Goal: Information Seeking & Learning: Learn about a topic

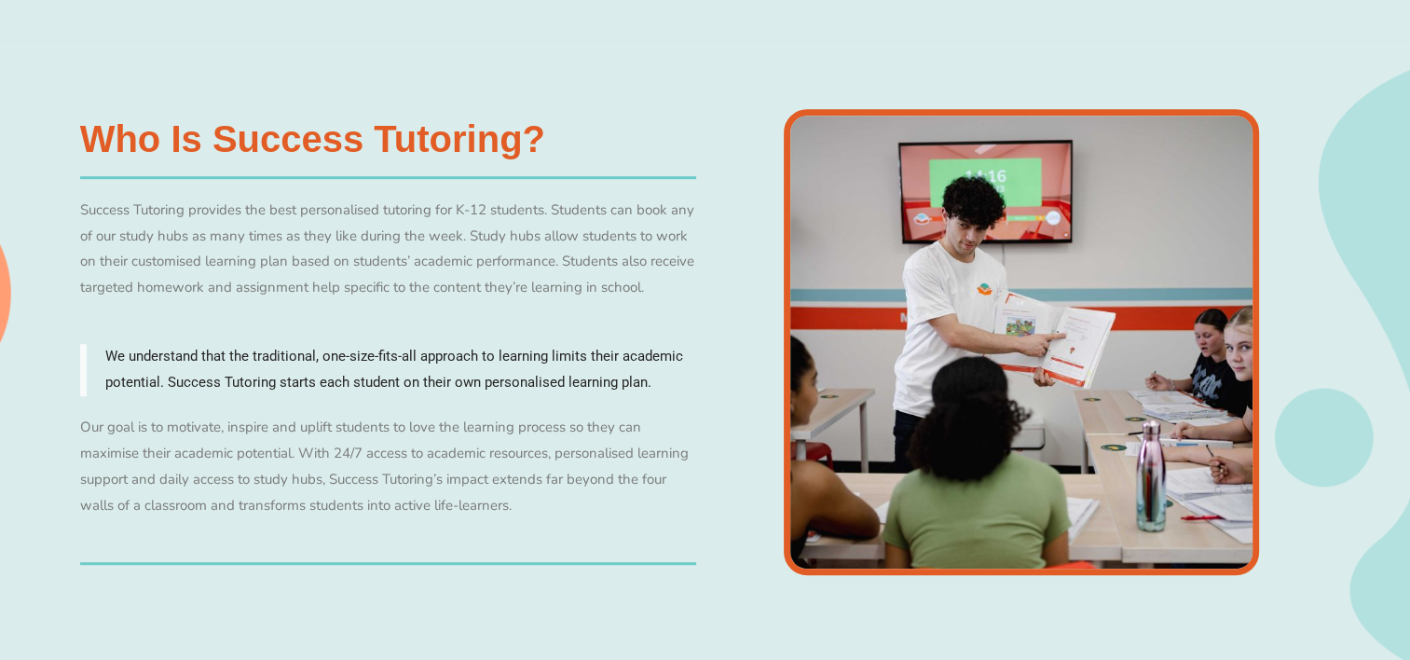
scroll to position [1075, 0]
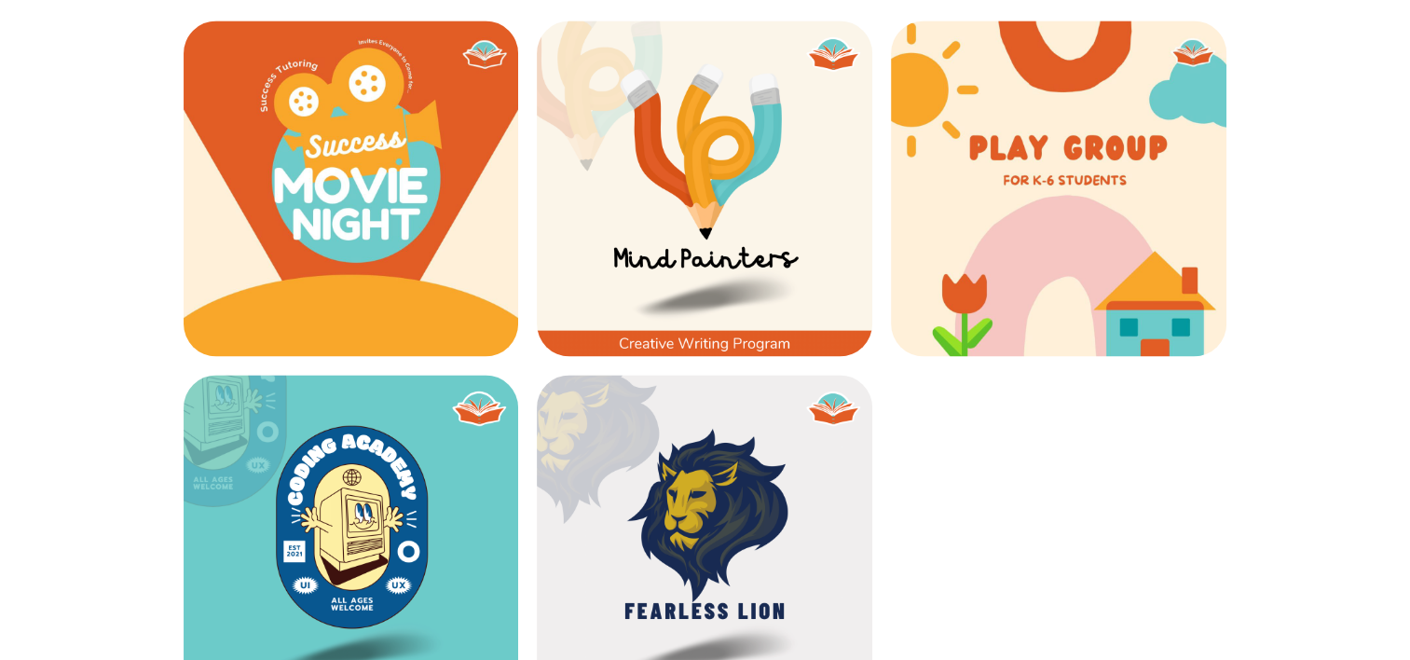
click at [68, 545] on div "Plus Holiday programs and events! At success tutoring, we provide everything…." at bounding box center [705, 313] width 1410 height 996
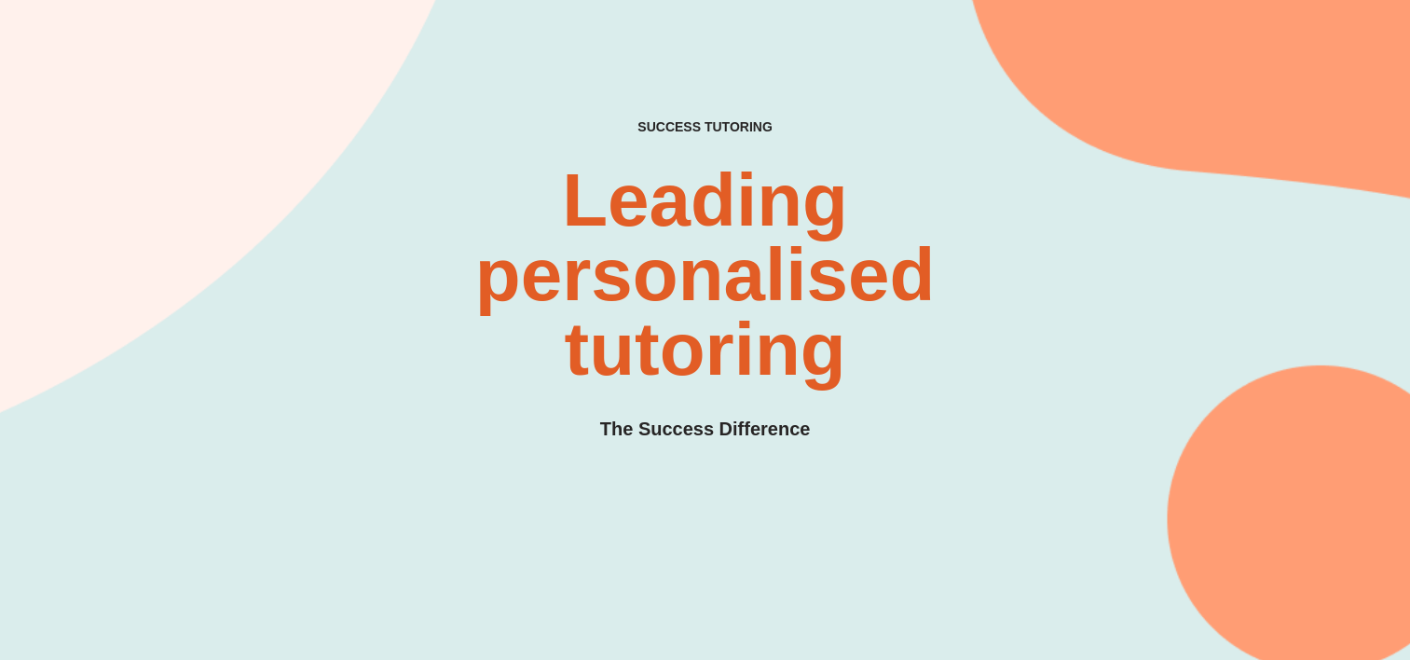
scroll to position [0, 0]
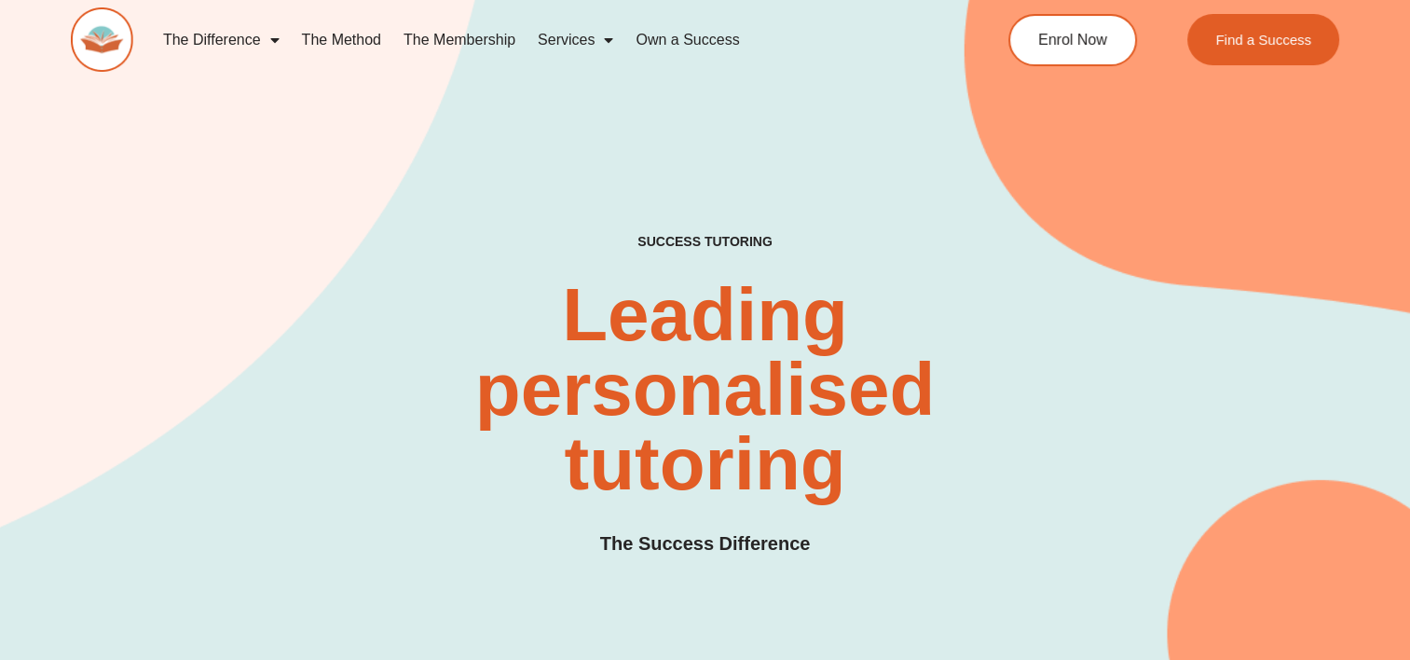
click at [445, 42] on link "The Membership" at bounding box center [459, 40] width 134 height 43
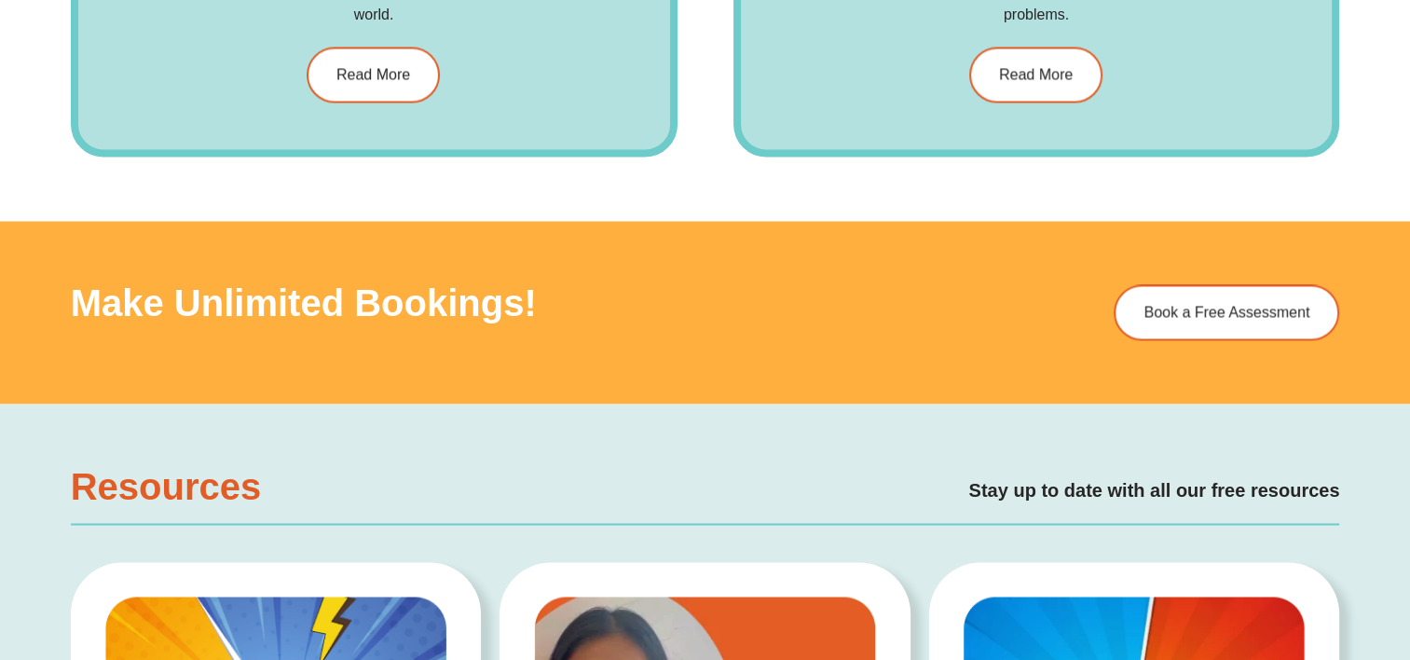
scroll to position [3096, 0]
